Goal: Find specific page/section: Find specific page/section

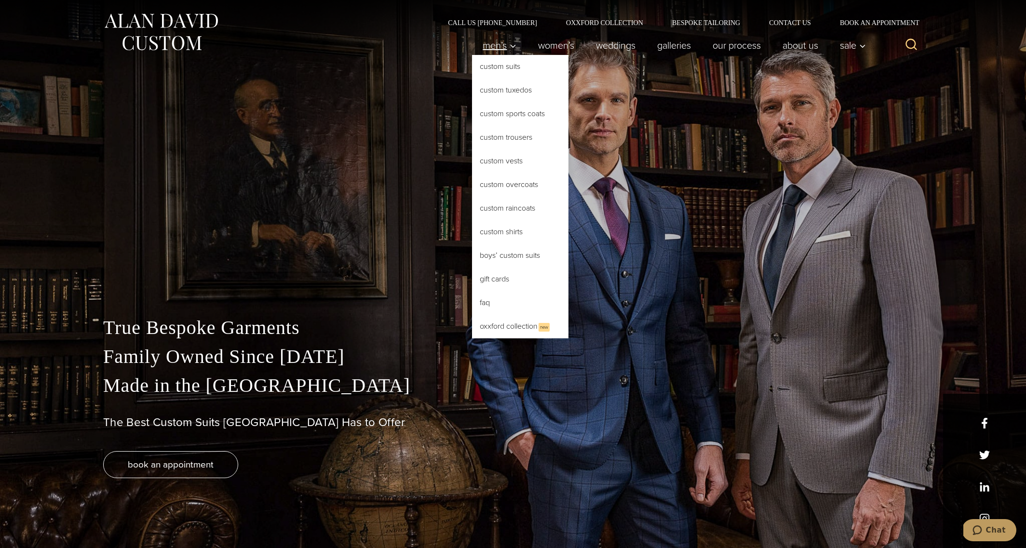
click at [484, 50] on span "Men’s" at bounding box center [500, 46] width 34 height 10
click at [491, 66] on link "Custom Suits" at bounding box center [520, 66] width 96 height 23
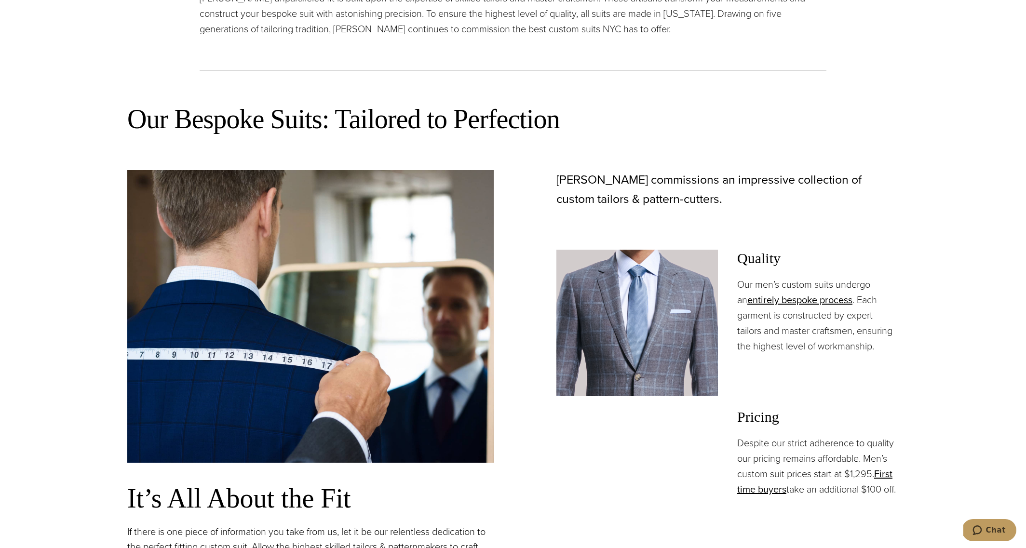
scroll to position [697, 0]
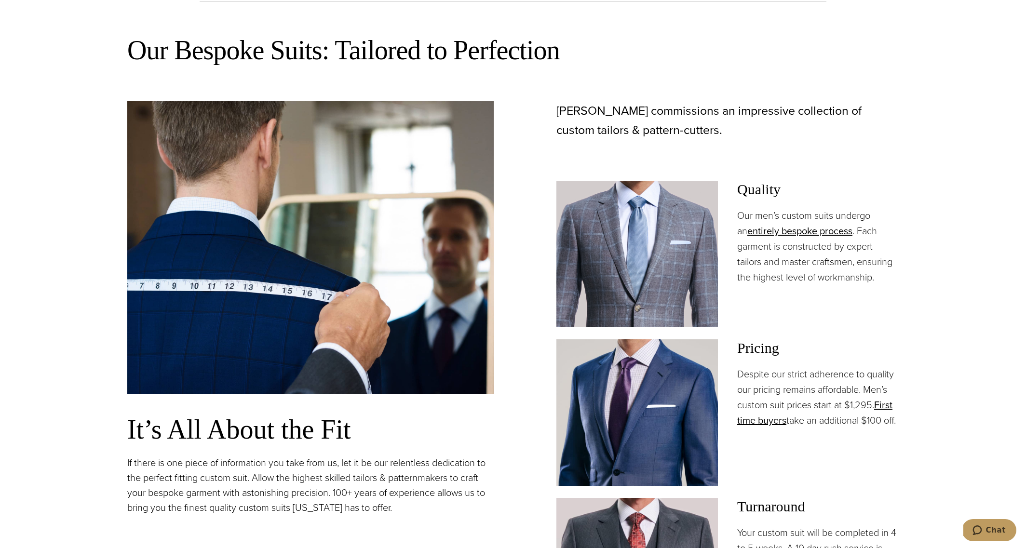
click at [605, 266] on img at bounding box center [638, 254] width 162 height 147
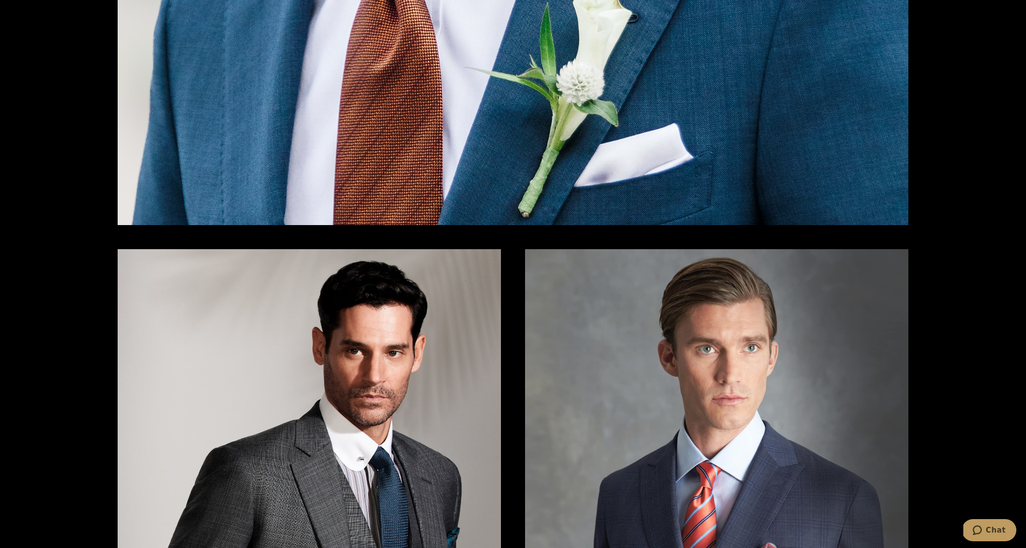
scroll to position [2089, 0]
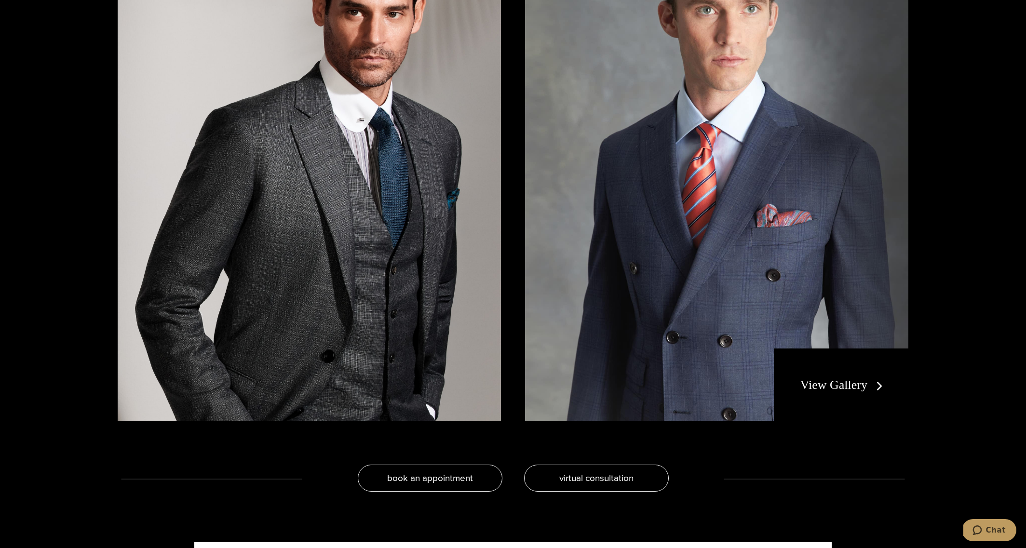
click at [378, 253] on img at bounding box center [309, 166] width 383 height 512
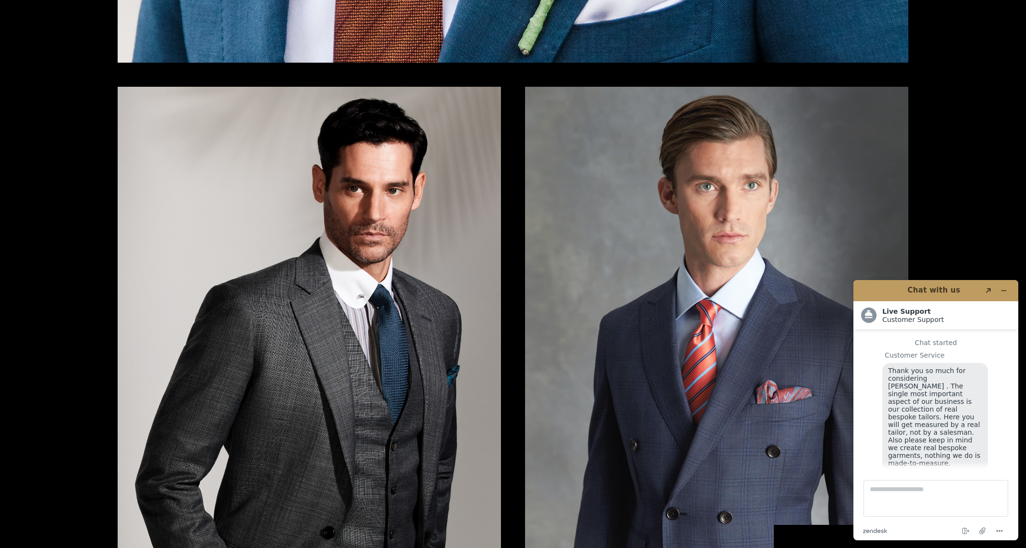
scroll to position [10, 0]
